Goal: Information Seeking & Learning: Learn about a topic

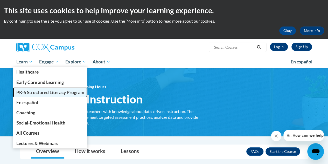
click at [34, 92] on span "PK-5 Structured Literacy Program" at bounding box center [50, 91] width 68 height 5
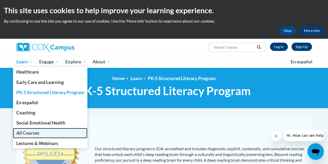
click at [31, 131] on span "All Courses" at bounding box center [27, 132] width 23 height 5
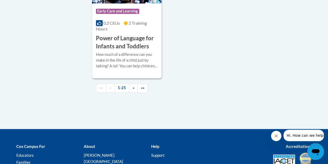
scroll to position [1389, 0]
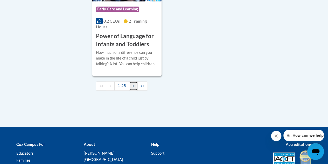
click at [134, 81] on link "»" at bounding box center [133, 85] width 9 height 9
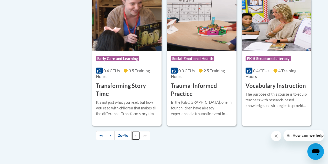
scroll to position [989, 0]
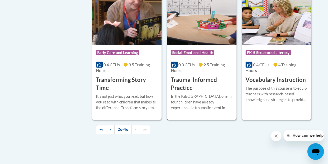
click at [183, 78] on h3 "Trauma-Informed Practice" at bounding box center [202, 84] width 62 height 16
